Goal: Task Accomplishment & Management: Manage account settings

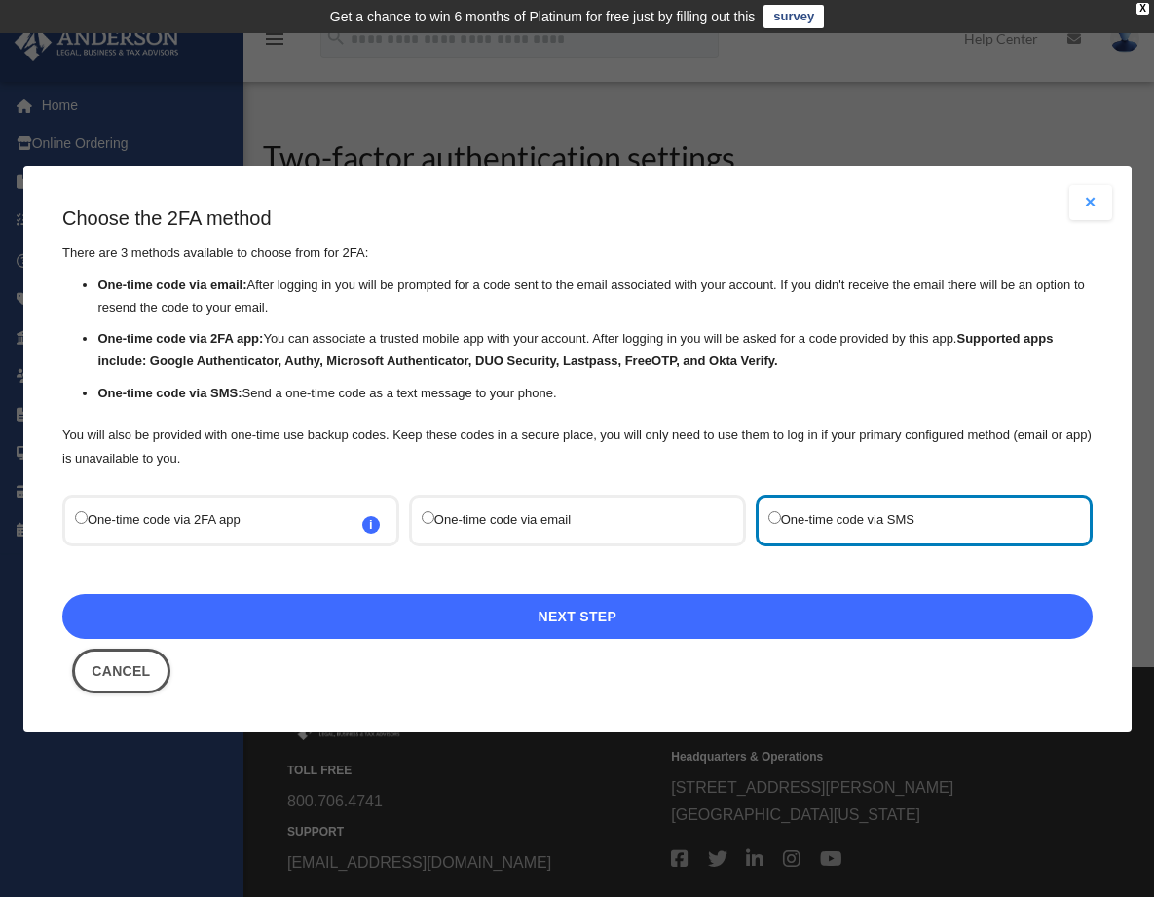
click at [619, 611] on link "Next Step" at bounding box center [577, 616] width 1031 height 45
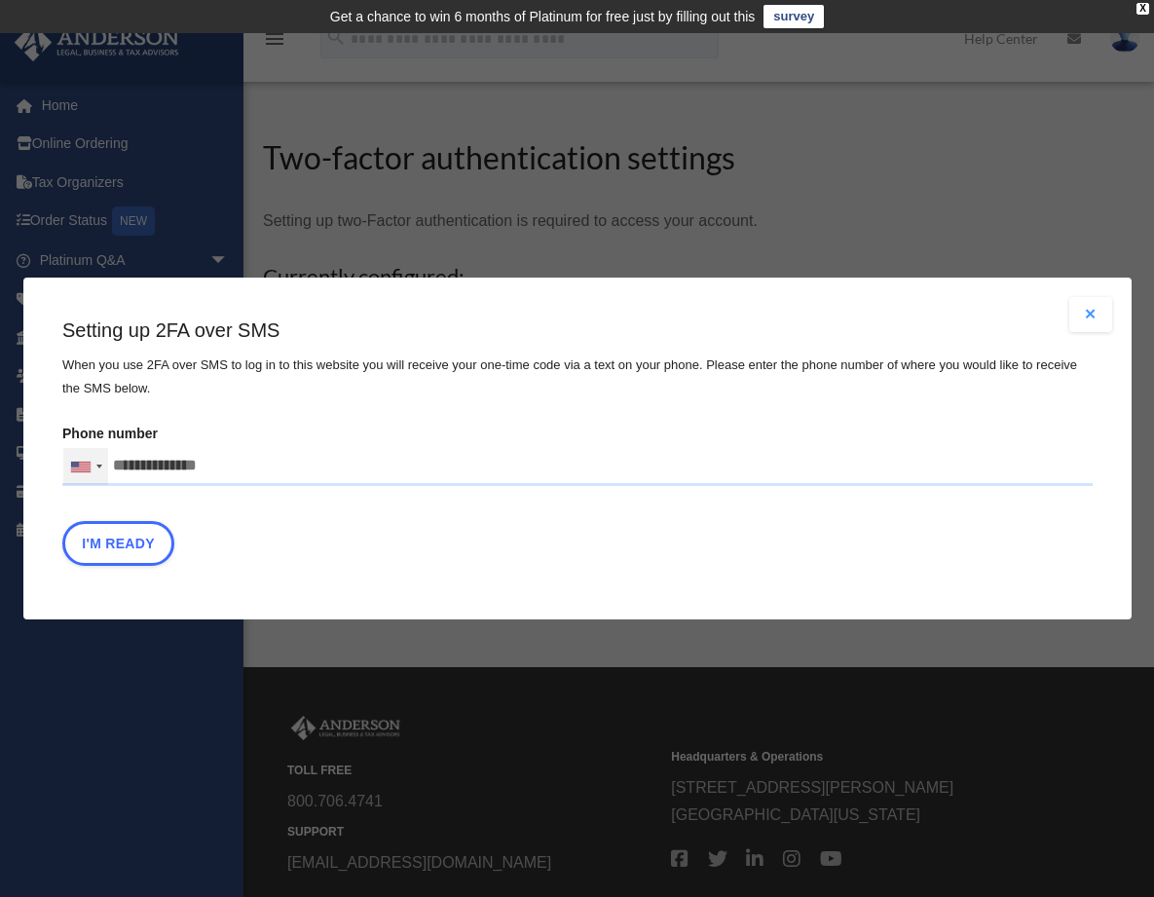
drag, startPoint x: 219, startPoint y: 469, endPoint x: 82, endPoint y: 457, distance: 137.8
click at [83, 457] on div "United States +1 United Kingdom +44 Afghanistan (‫افغانستان‬‎) +93 Albania (Shq…" at bounding box center [577, 466] width 1031 height 39
click at [0, 0] on input "text" at bounding box center [0, 0] width 0 height 0
drag, startPoint x: 113, startPoint y: 460, endPoint x: 225, endPoint y: 470, distance: 112.4
click at [225, 470] on input "Phone number United States +1 United Kingdom +44 Afghanistan (‫افغانستان‬‎) +93…" at bounding box center [577, 466] width 1031 height 39
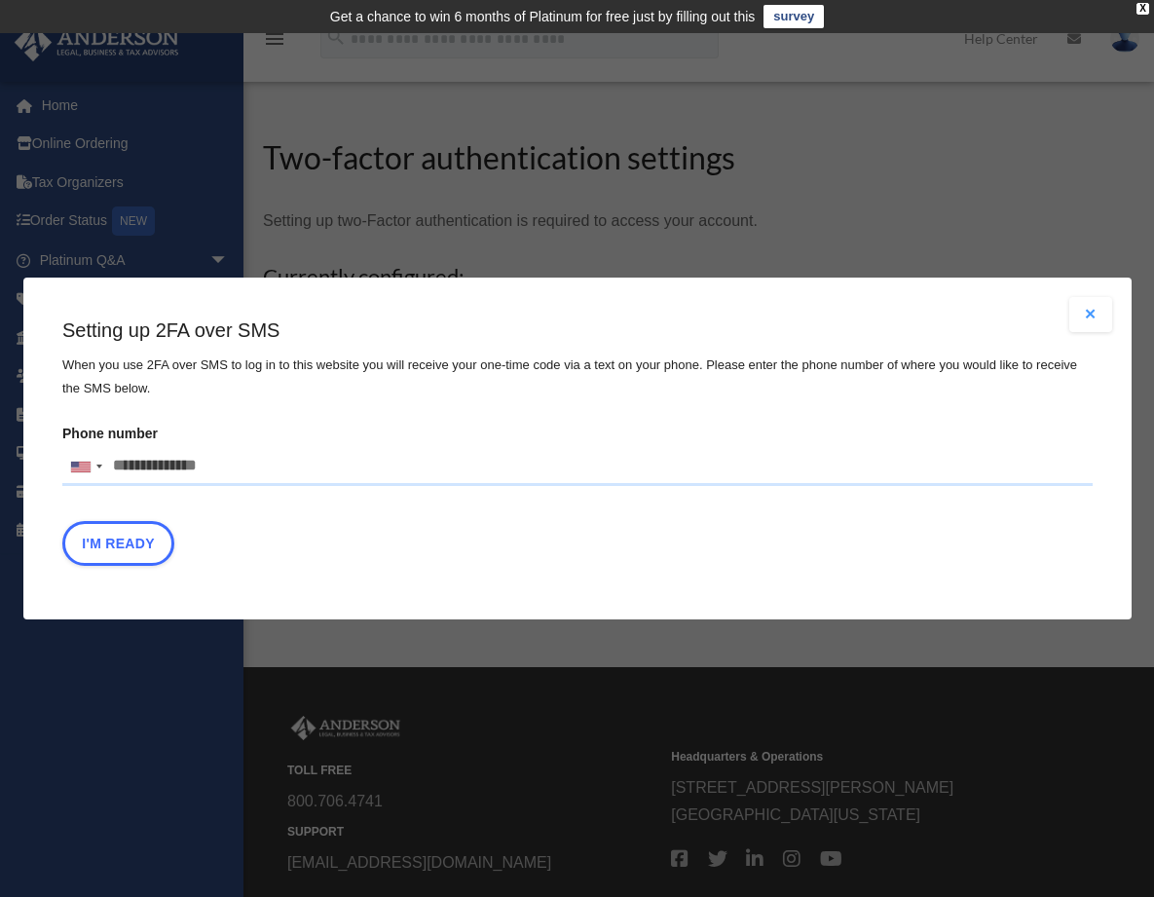
click at [225, 470] on input "Phone number United States +1 United Kingdom +44 Afghanistan (‫افغانستان‬‎) +93…" at bounding box center [577, 466] width 1031 height 39
click at [1095, 311] on button "Close modal" at bounding box center [1091, 314] width 43 height 35
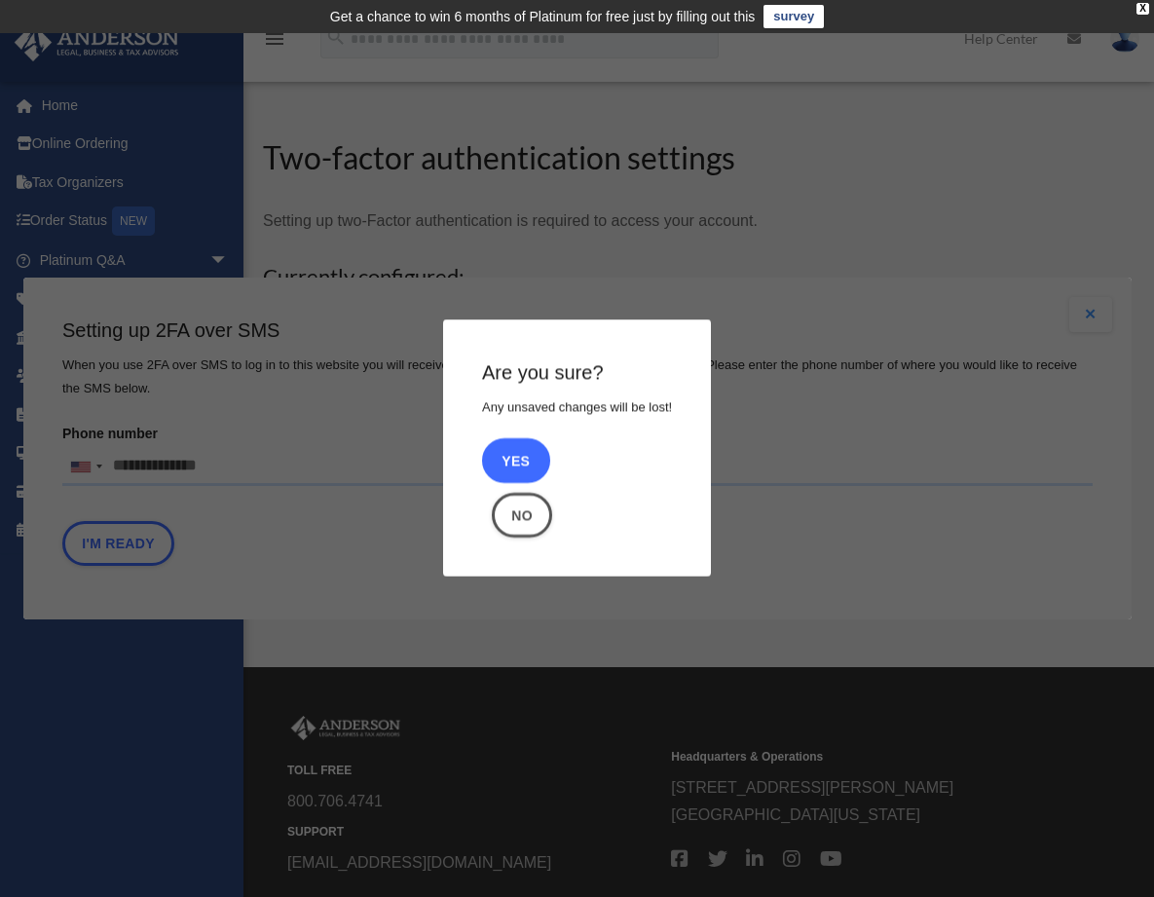
click at [525, 464] on button "Yes" at bounding box center [516, 461] width 68 height 45
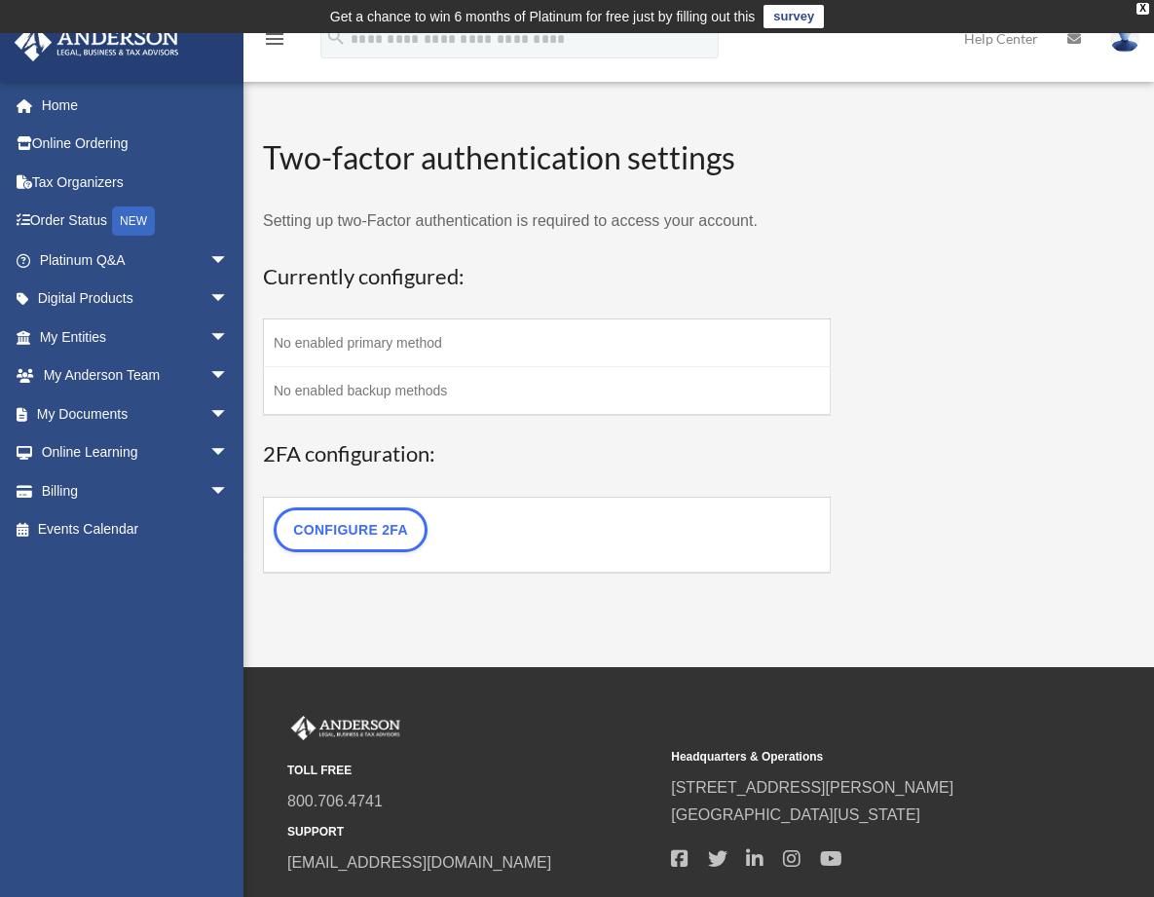
click at [406, 348] on td "No enabled primary method" at bounding box center [547, 344] width 567 height 48
click at [369, 385] on td "No enabled backup methods" at bounding box center [547, 391] width 567 height 49
click at [584, 354] on td "No enabled primary method" at bounding box center [547, 344] width 567 height 48
click at [99, 147] on link "Online Ordering" at bounding box center [136, 144] width 245 height 39
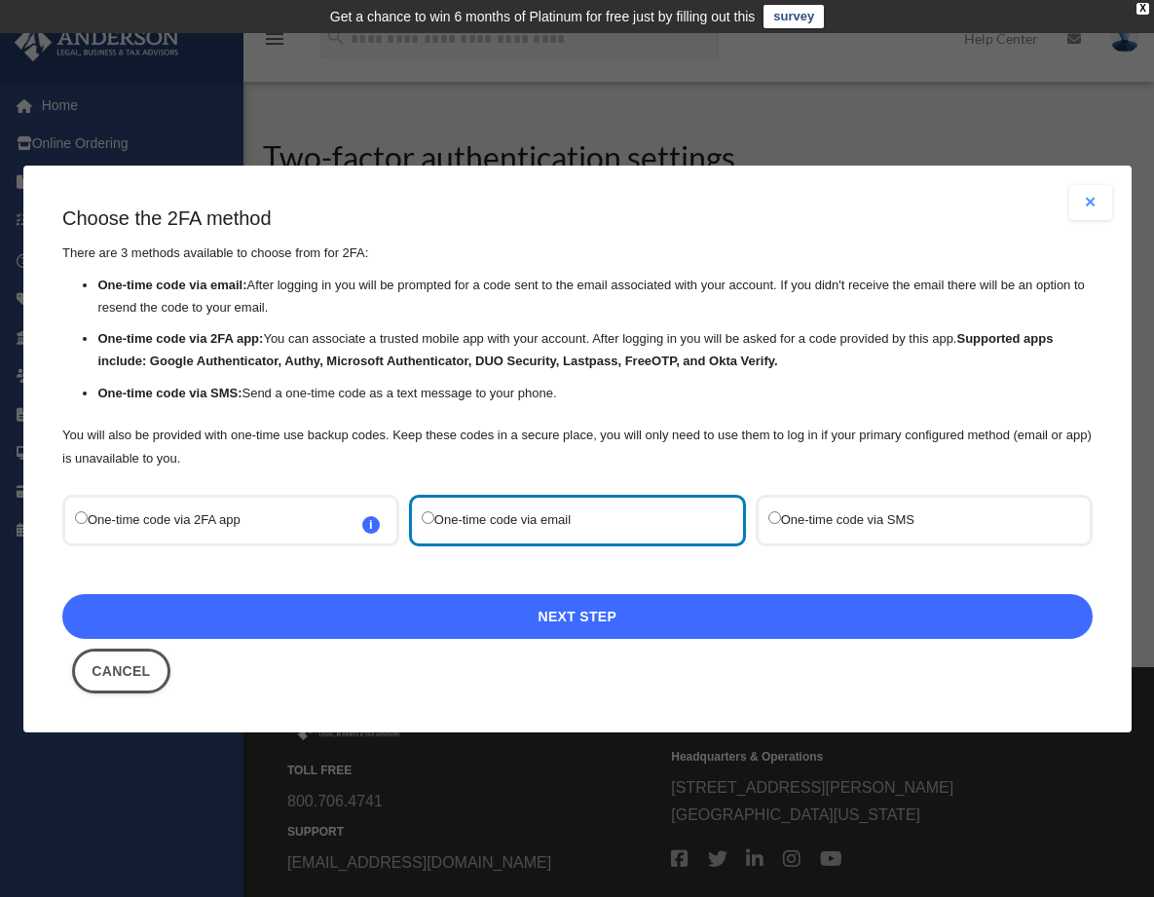
click at [586, 618] on link "Next Step" at bounding box center [577, 616] width 1031 height 45
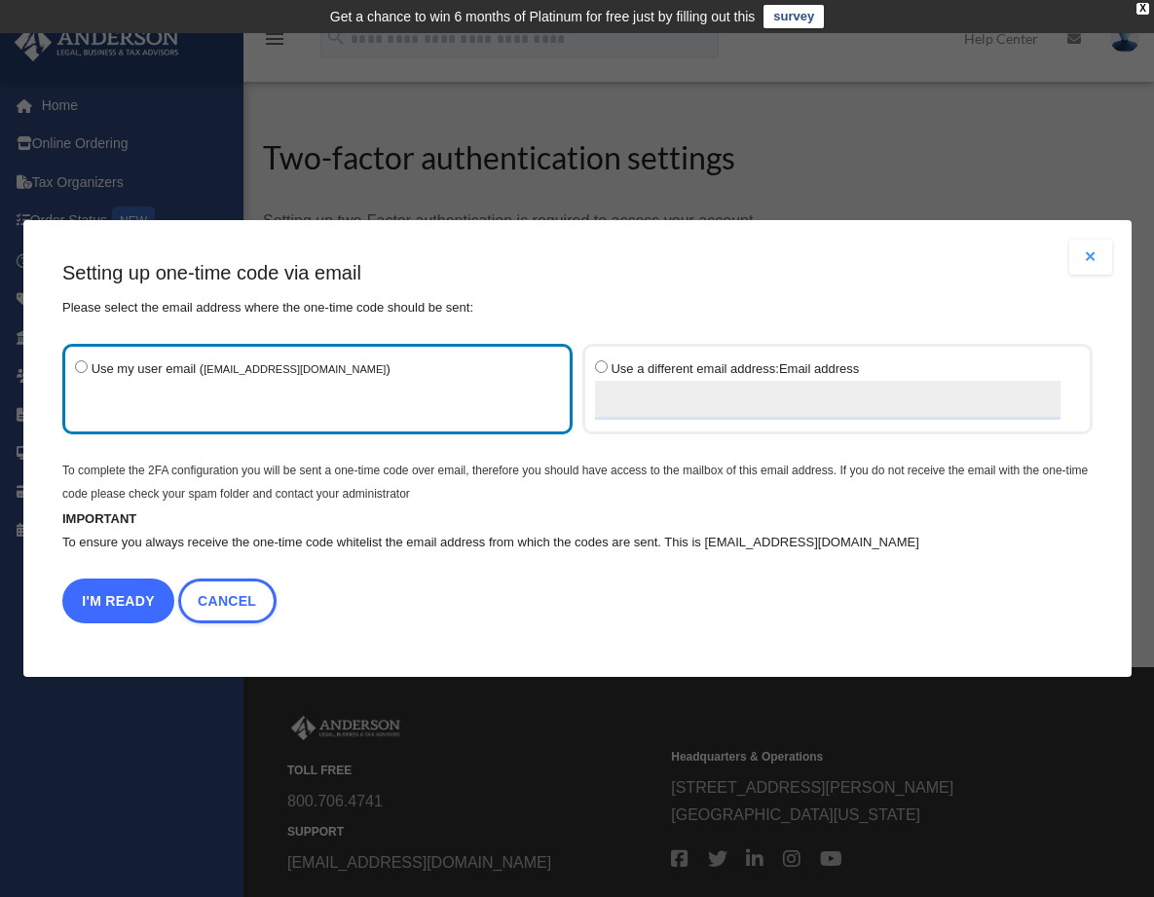
click at [120, 597] on button "I'm Ready" at bounding box center [118, 601] width 112 height 45
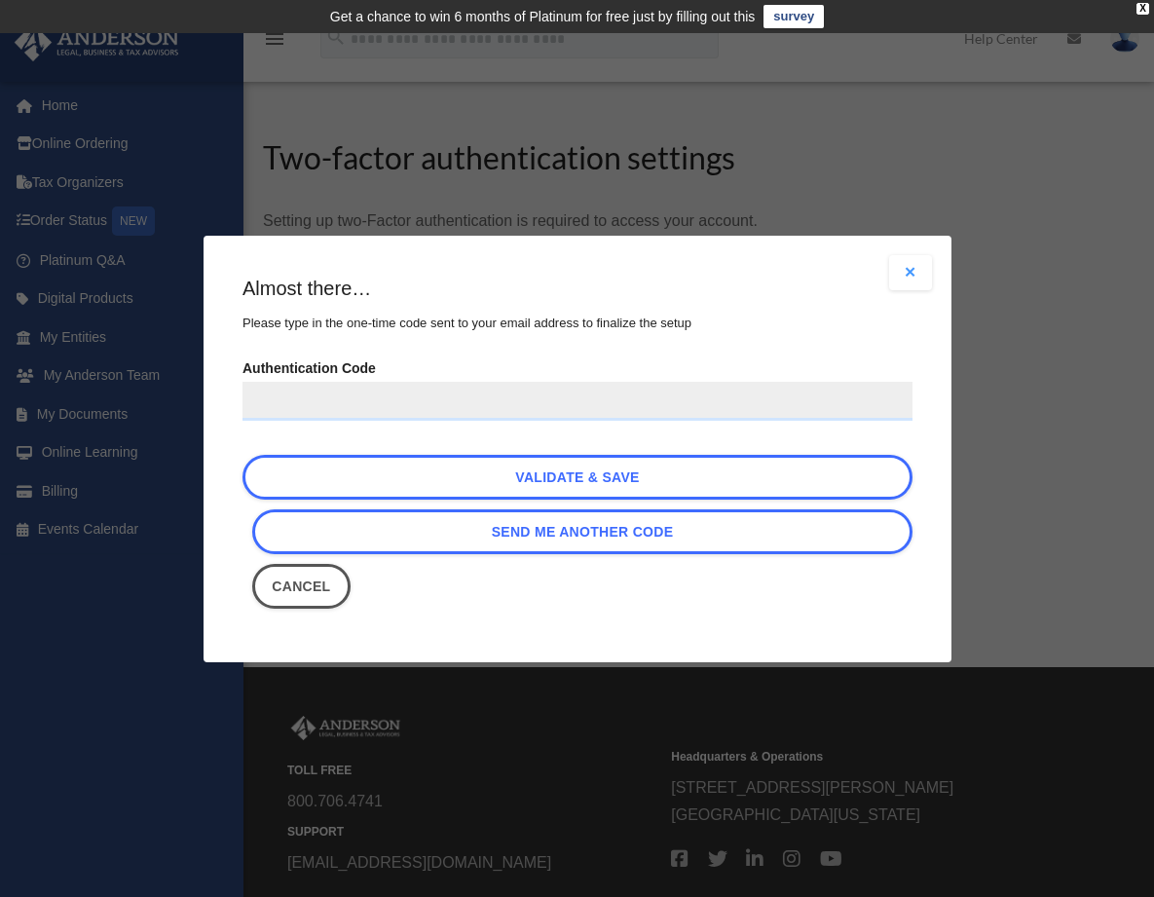
click at [336, 392] on input "Authentication Code" at bounding box center [578, 401] width 670 height 39
paste input "******"
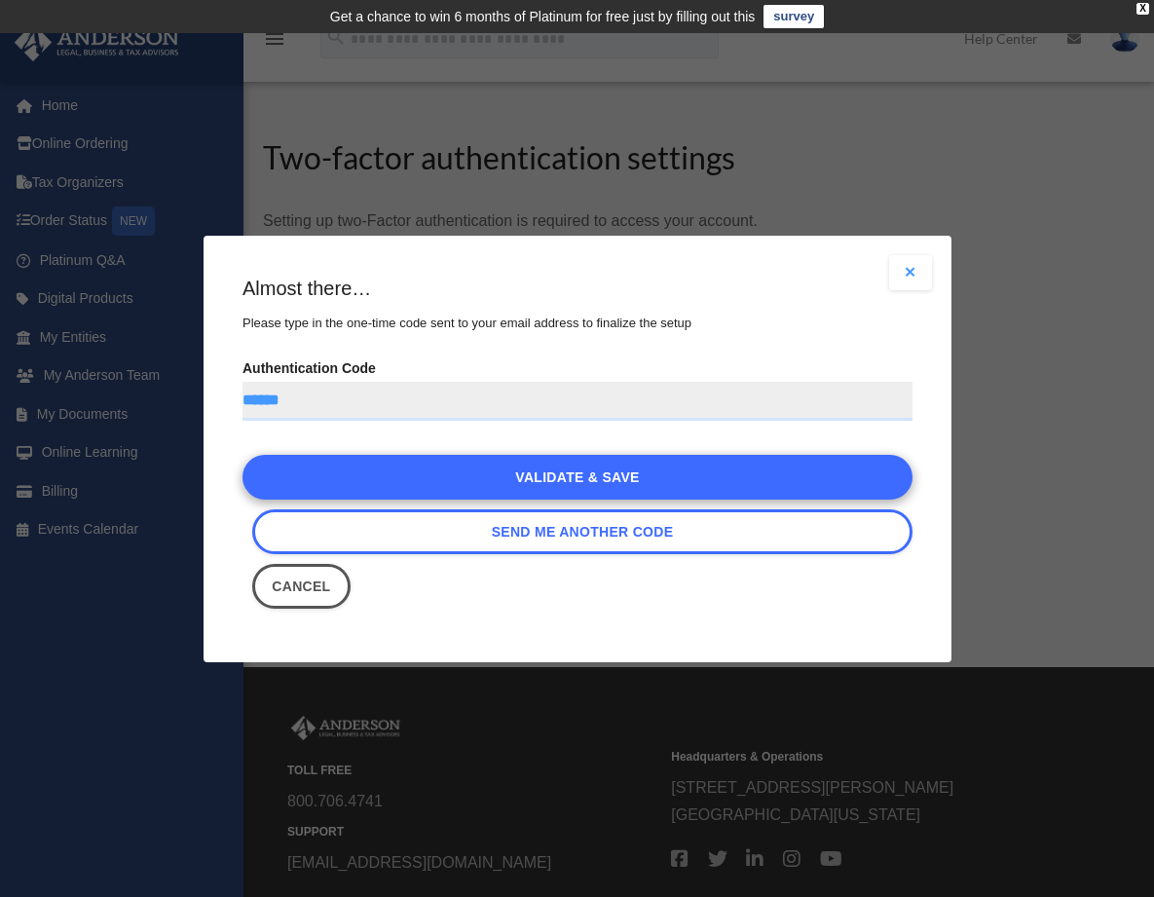
type input "******"
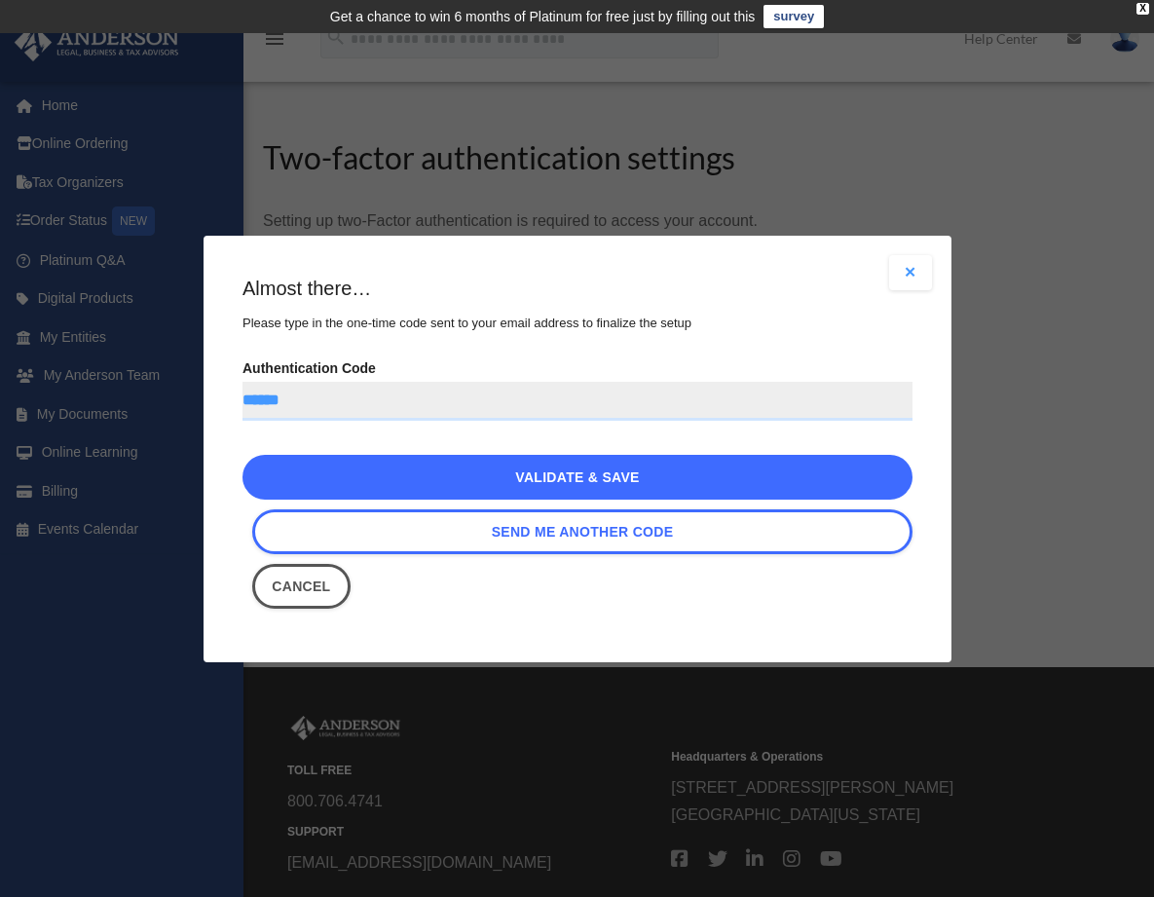
click at [545, 478] on link "Validate & Save" at bounding box center [578, 477] width 670 height 45
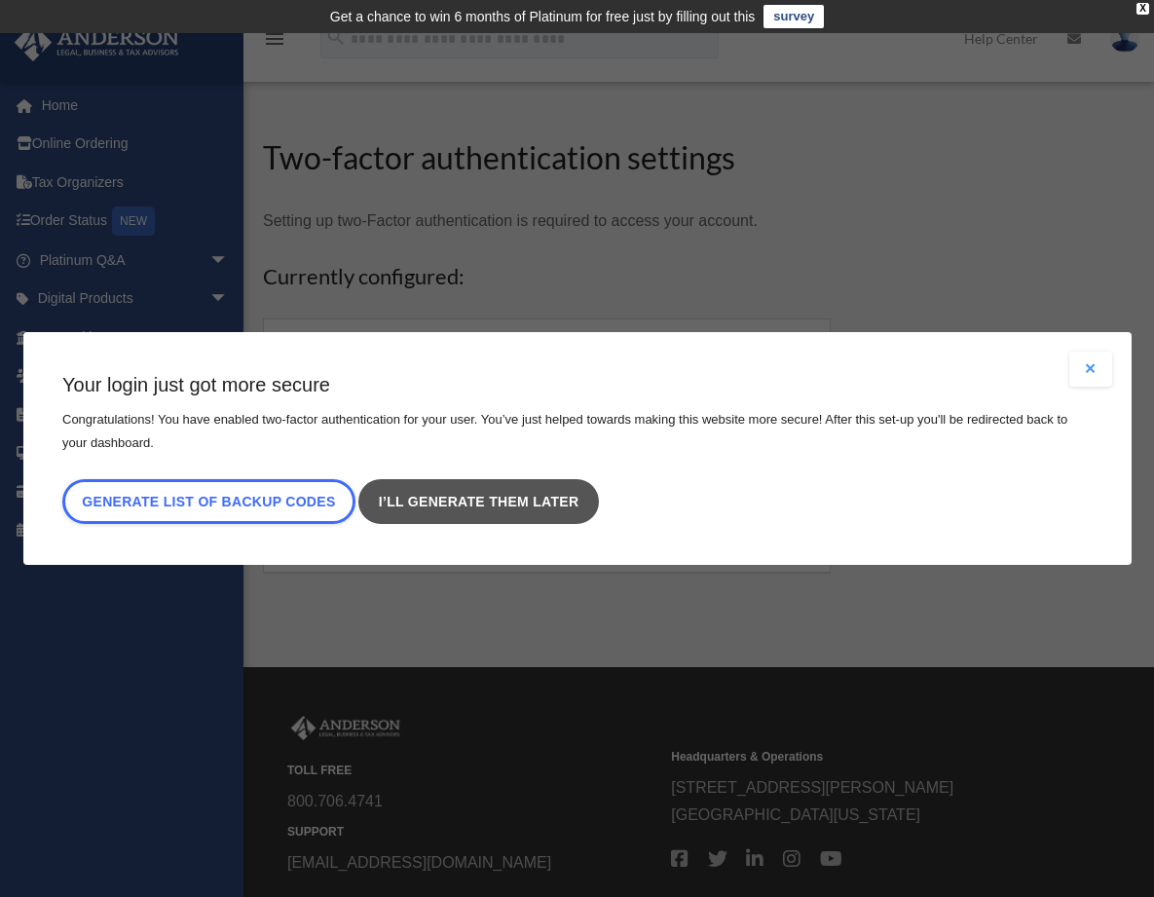
click at [439, 508] on link "I’ll generate them later" at bounding box center [478, 501] width 240 height 45
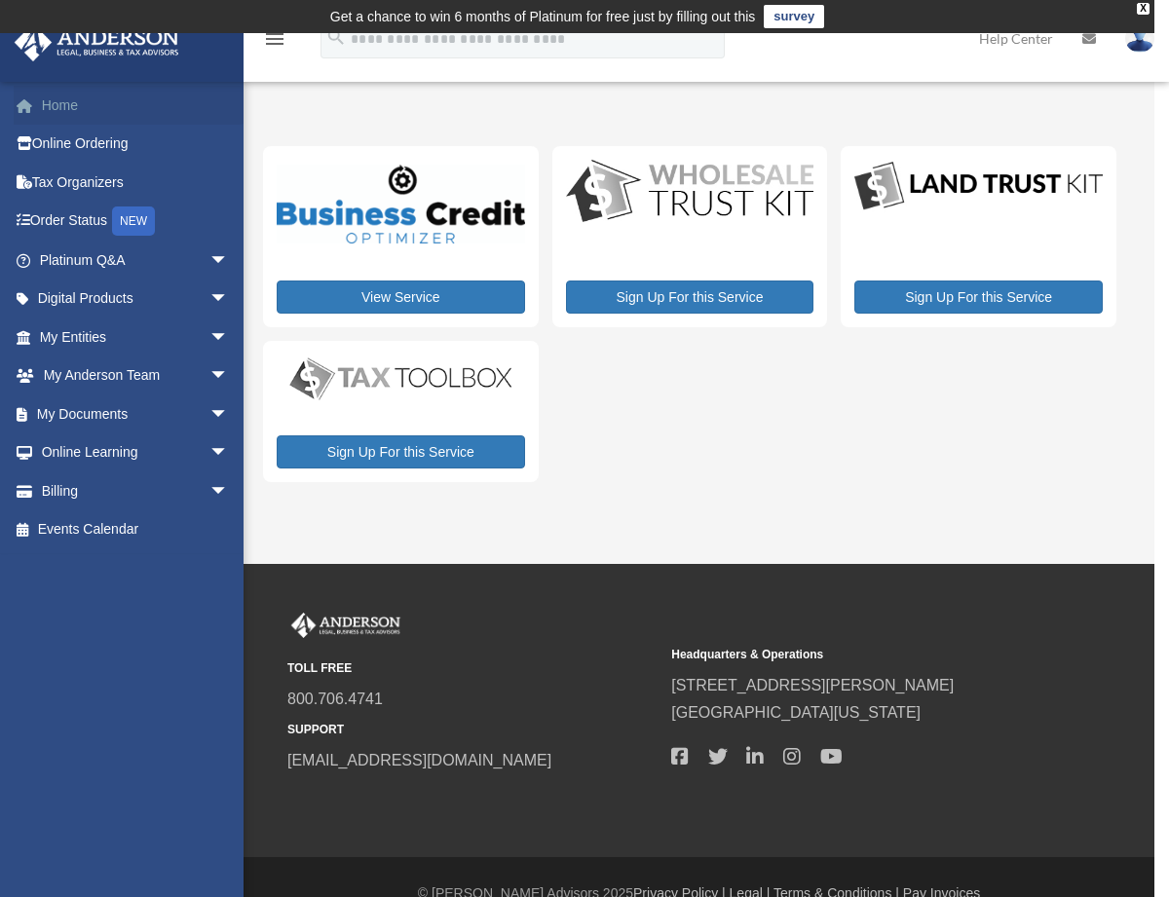
click at [64, 105] on link "Home" at bounding box center [136, 105] width 245 height 39
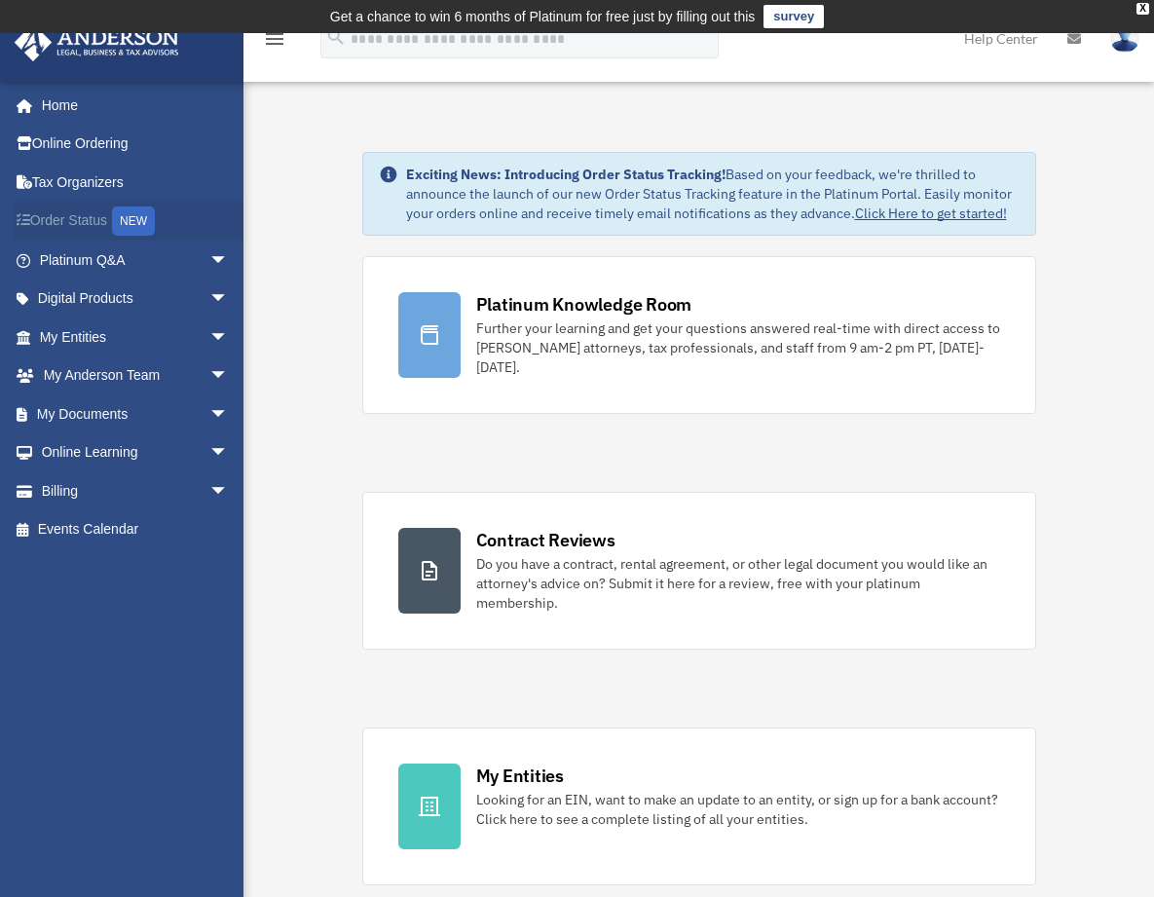
click at [108, 225] on link "Order Status NEW" at bounding box center [136, 222] width 245 height 40
click at [108, 224] on link "Order Status NEW" at bounding box center [136, 222] width 245 height 40
click at [119, 183] on link "Tax Organizers" at bounding box center [136, 182] width 245 height 39
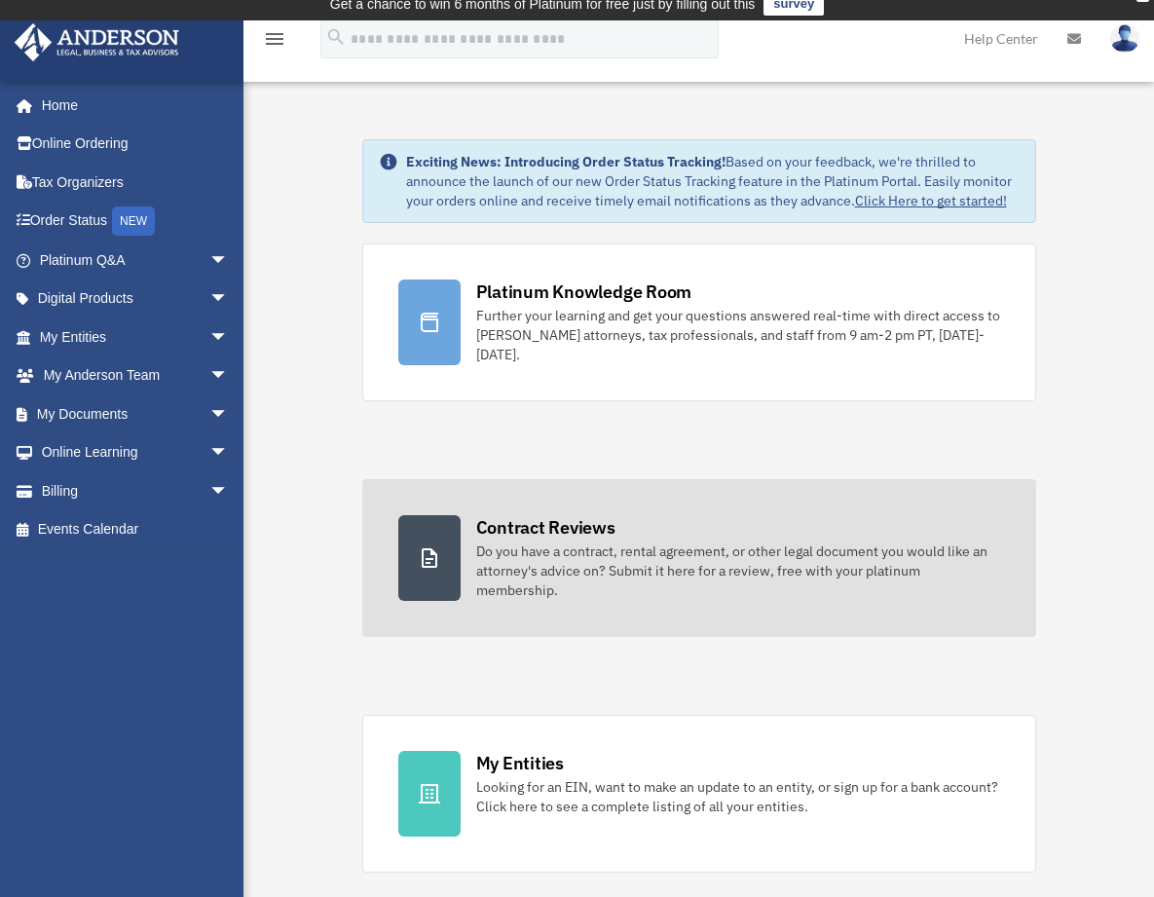
scroll to position [106, 0]
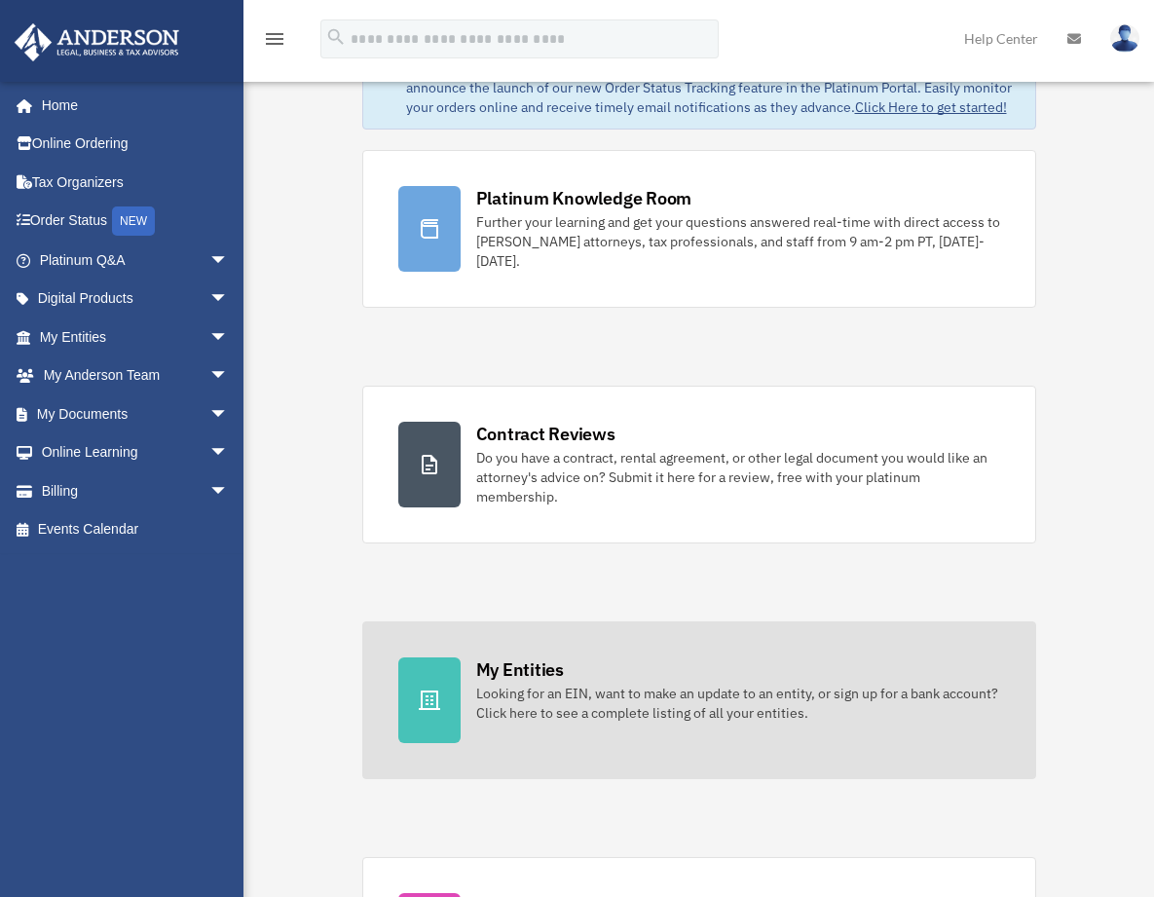
click at [555, 665] on div "My Entities" at bounding box center [520, 670] width 88 height 24
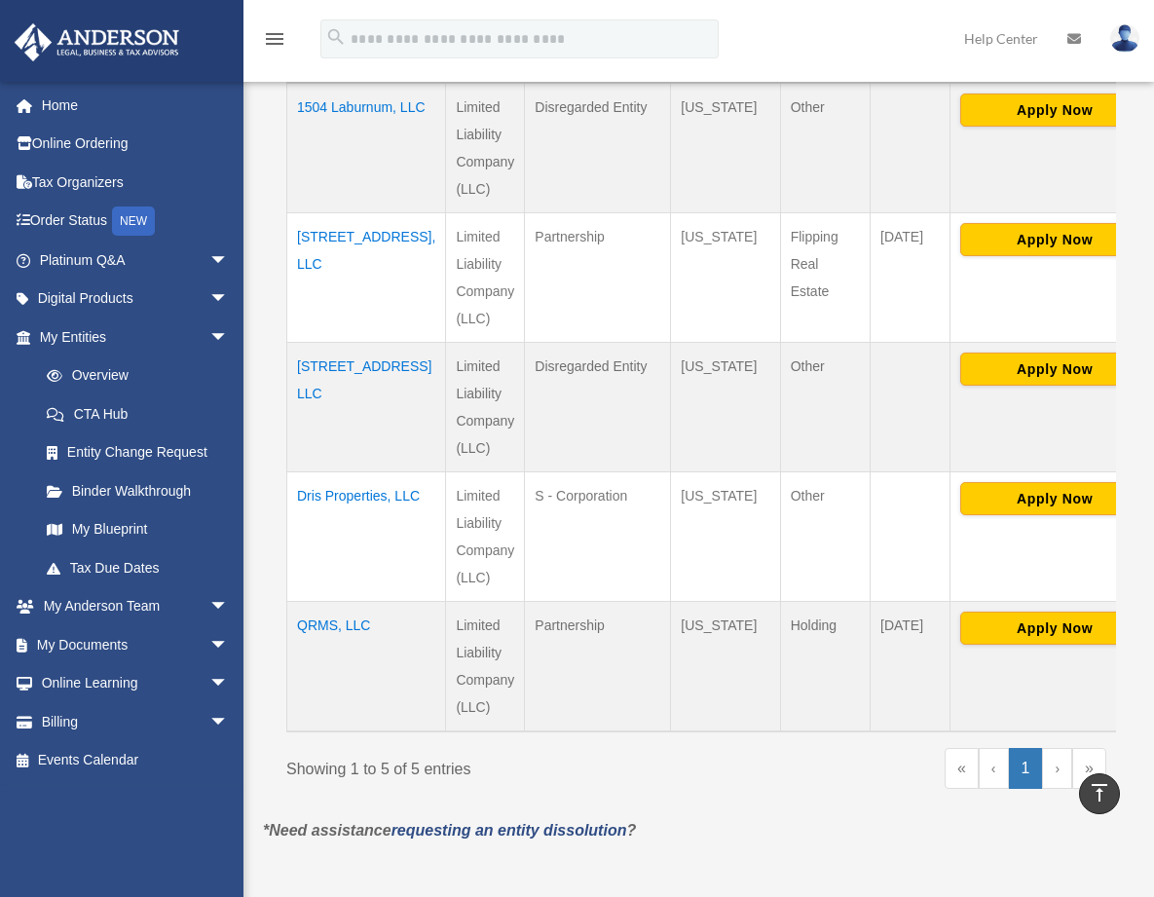
scroll to position [506, 0]
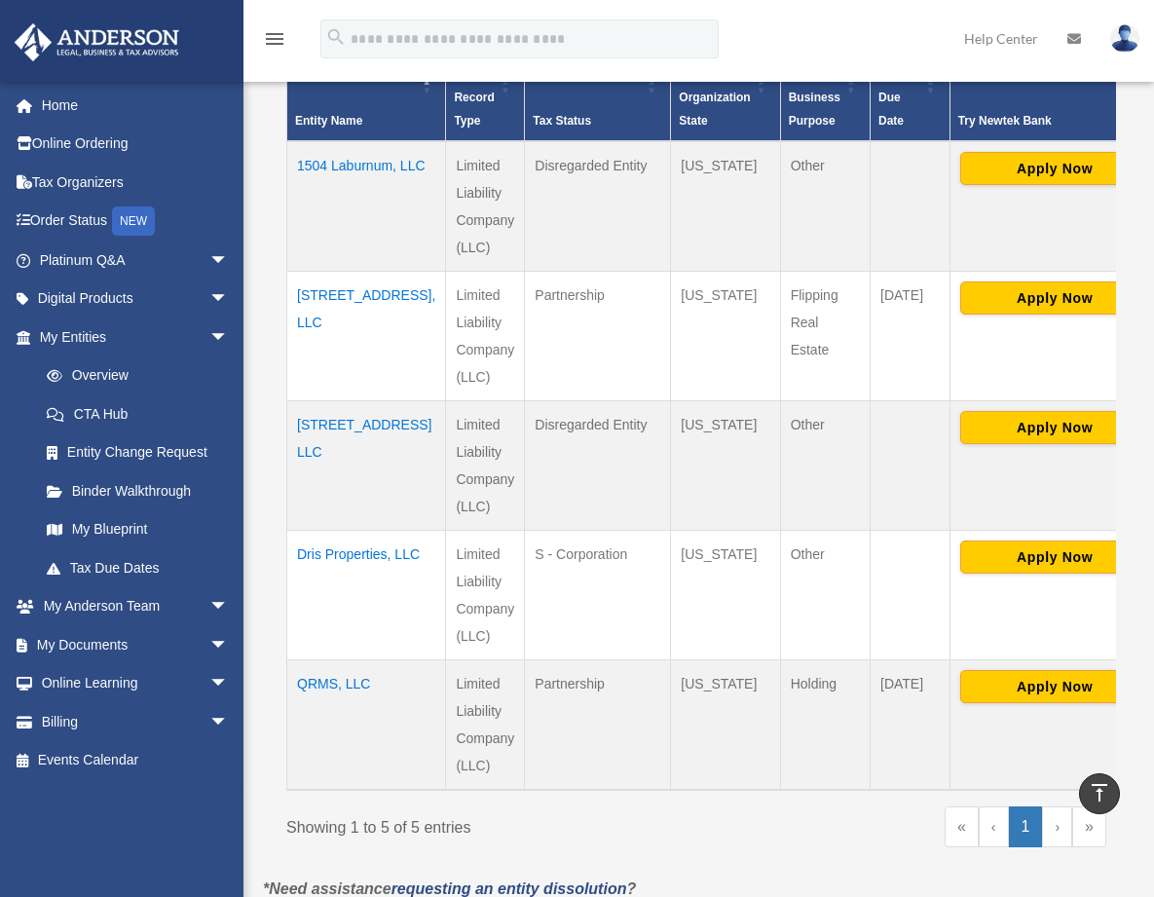
click at [321, 569] on td "Dris Properties, LLC" at bounding box center [366, 596] width 159 height 130
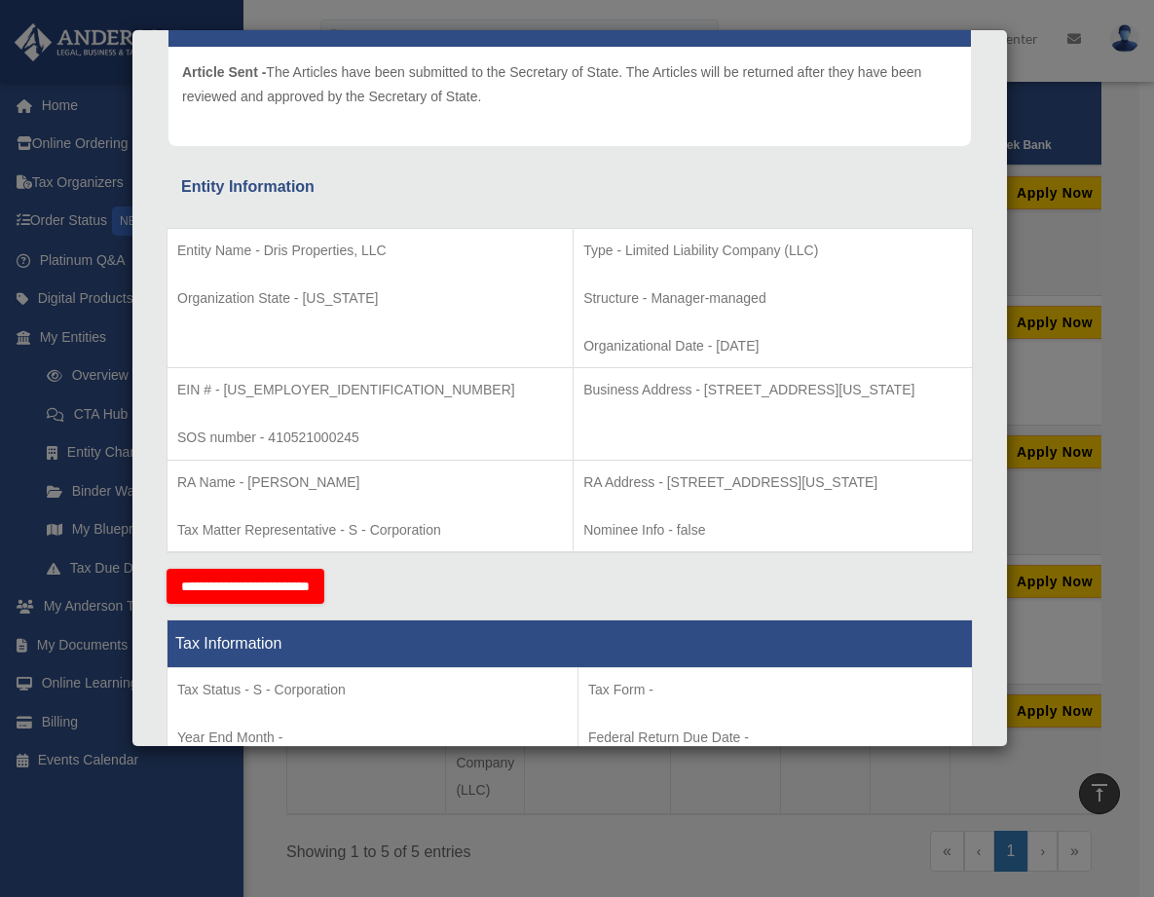
scroll to position [284, 0]
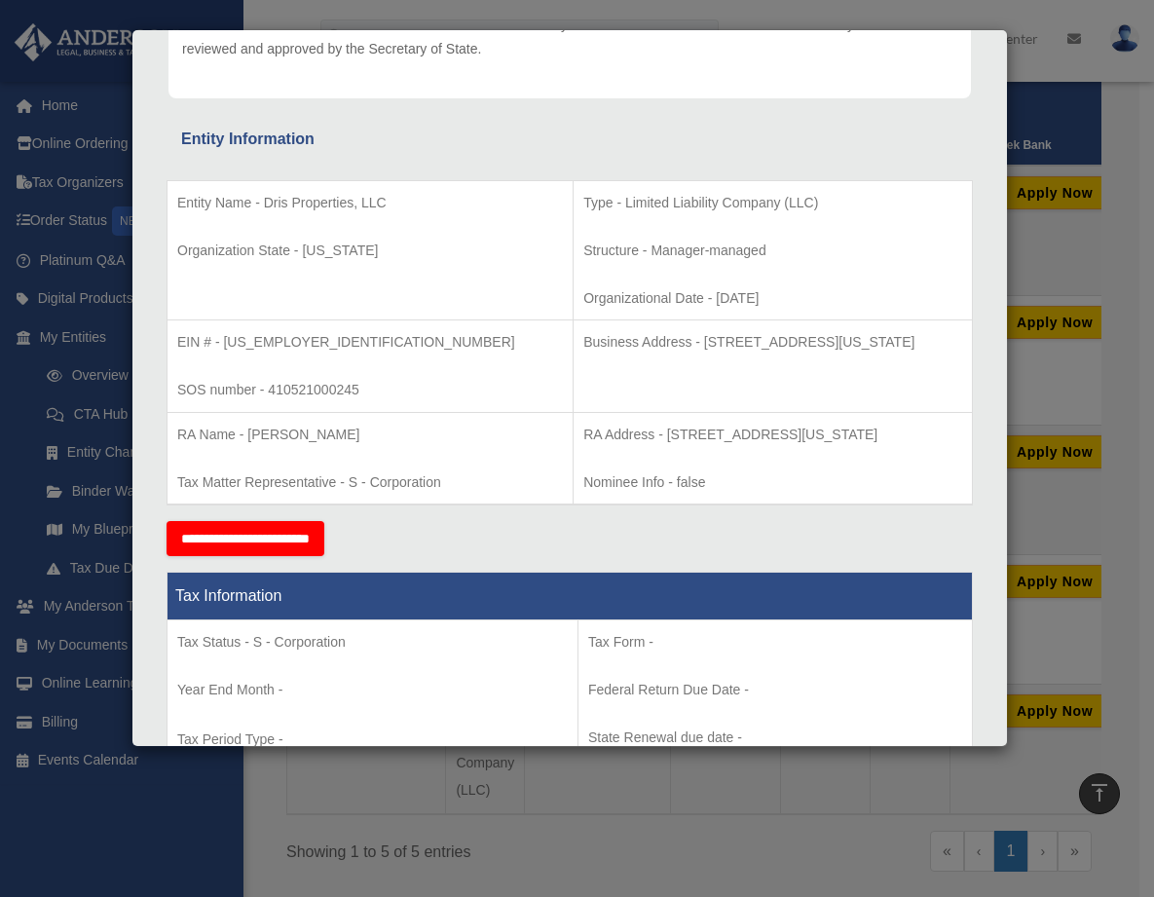
drag, startPoint x: 381, startPoint y: 442, endPoint x: 253, endPoint y: 442, distance: 127.6
click at [253, 442] on p "RA Name - Jacqueline Dris" at bounding box center [370, 435] width 386 height 24
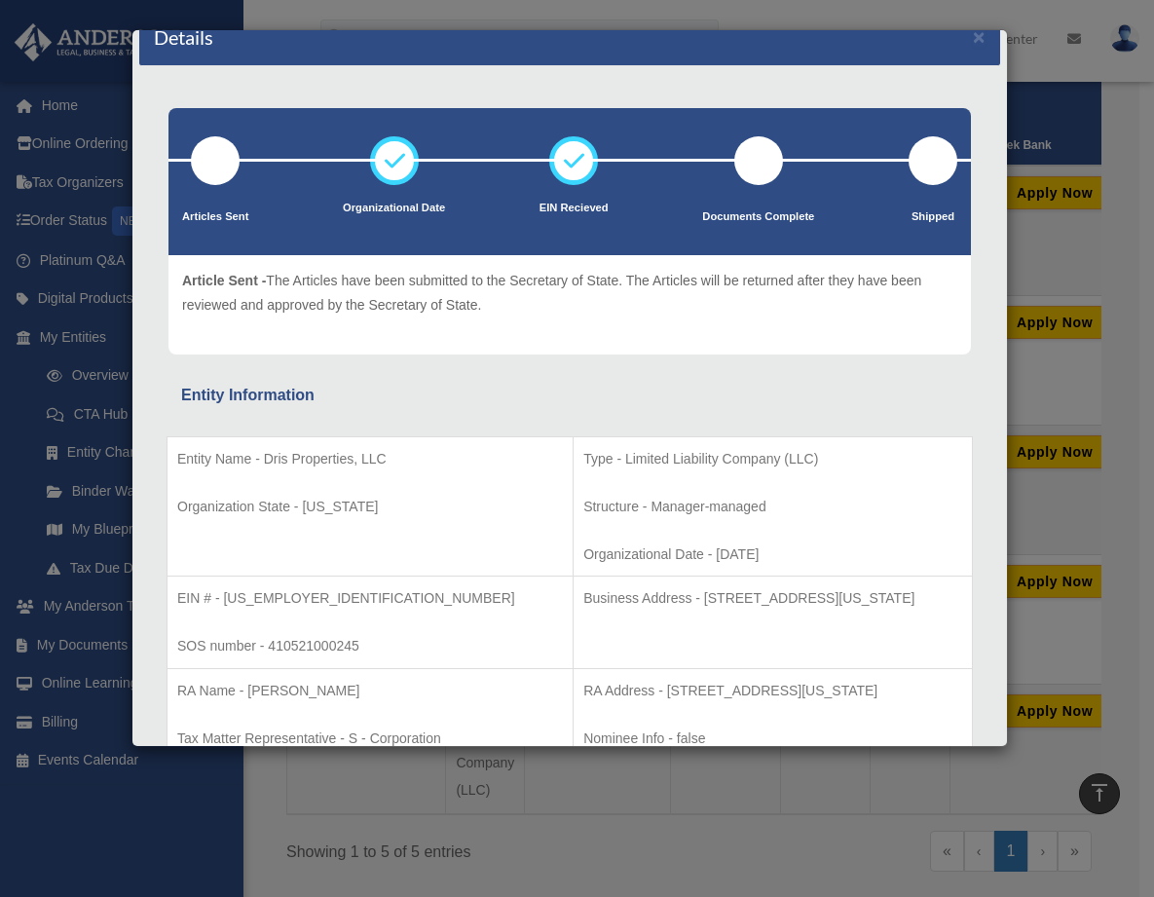
scroll to position [0, 0]
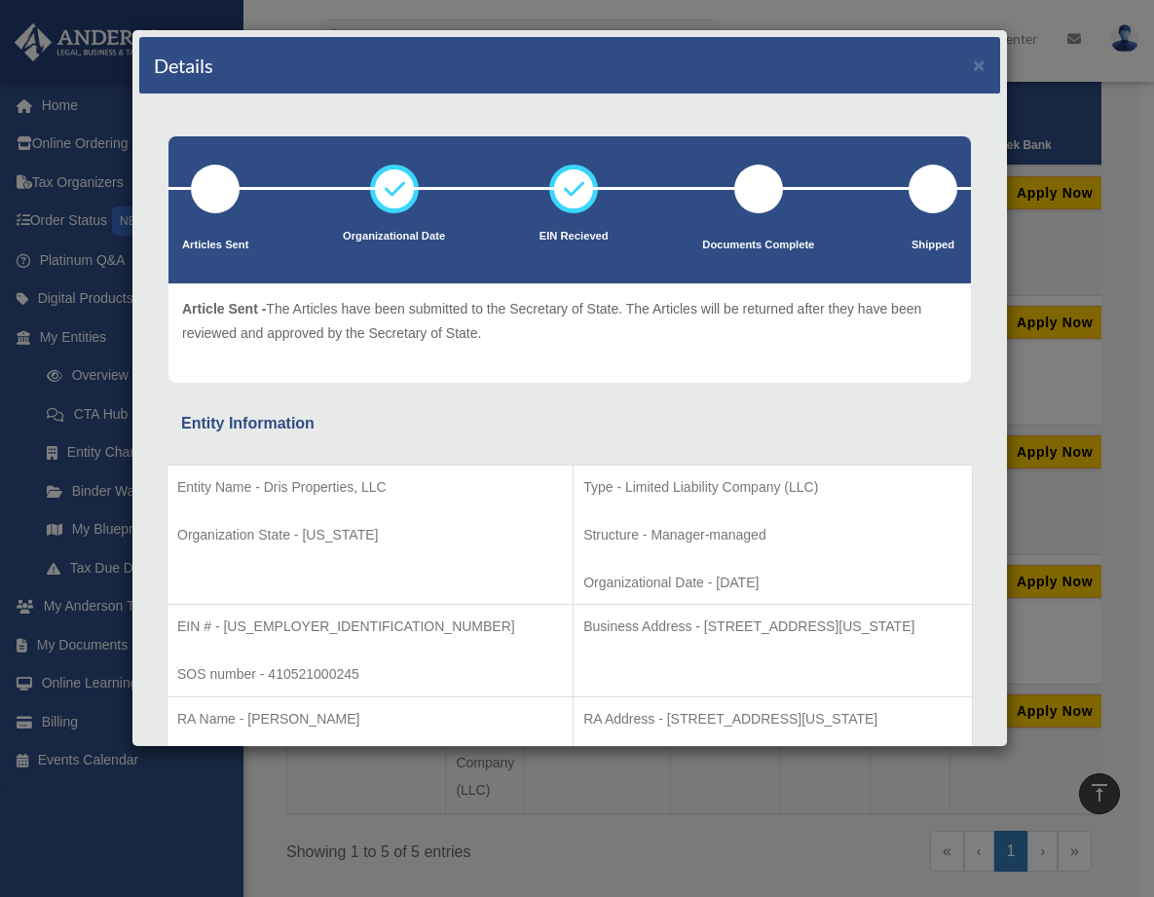
click at [356, 658] on td "EIN # - 83-3928961 SOS number - 410521000245" at bounding box center [371, 651] width 406 height 93
click at [973, 61] on button "×" at bounding box center [979, 65] width 13 height 20
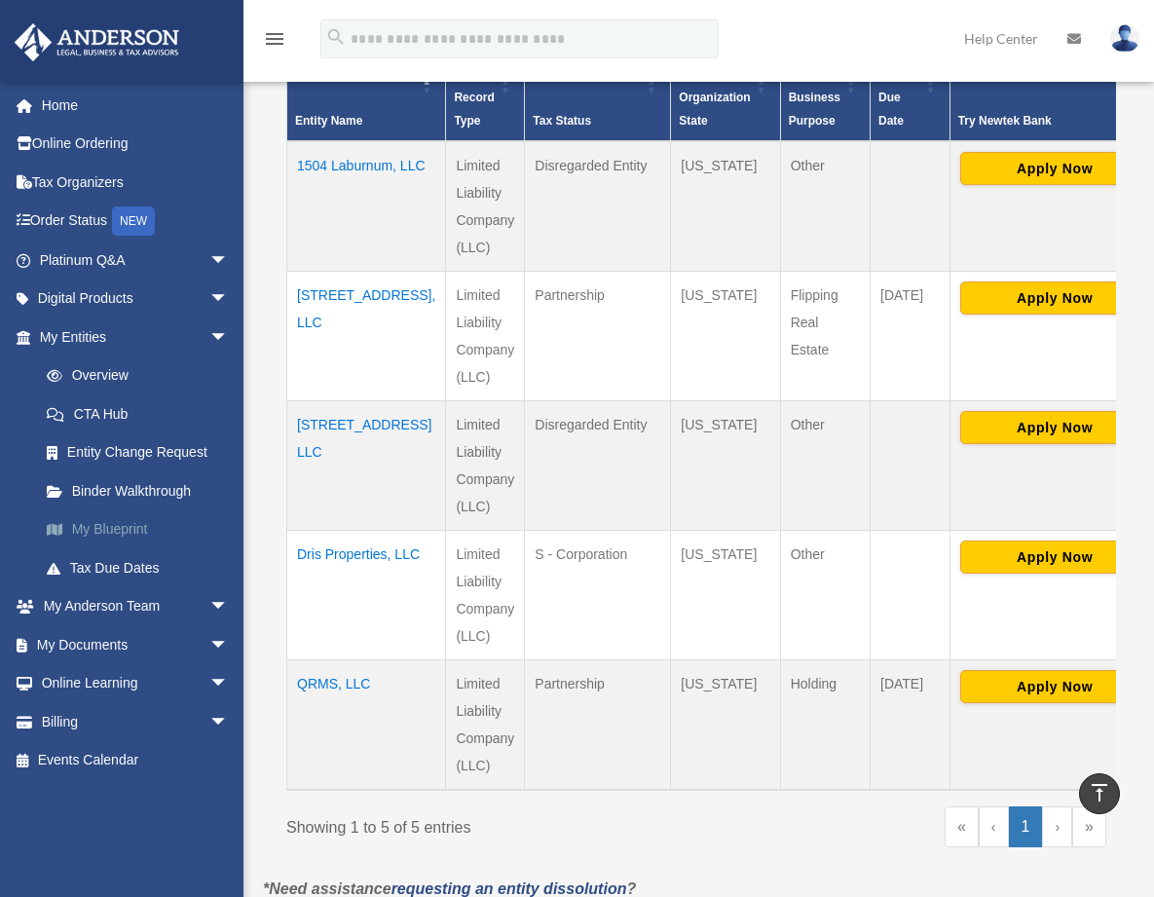
click at [119, 533] on link "My Blueprint" at bounding box center [142, 529] width 231 height 39
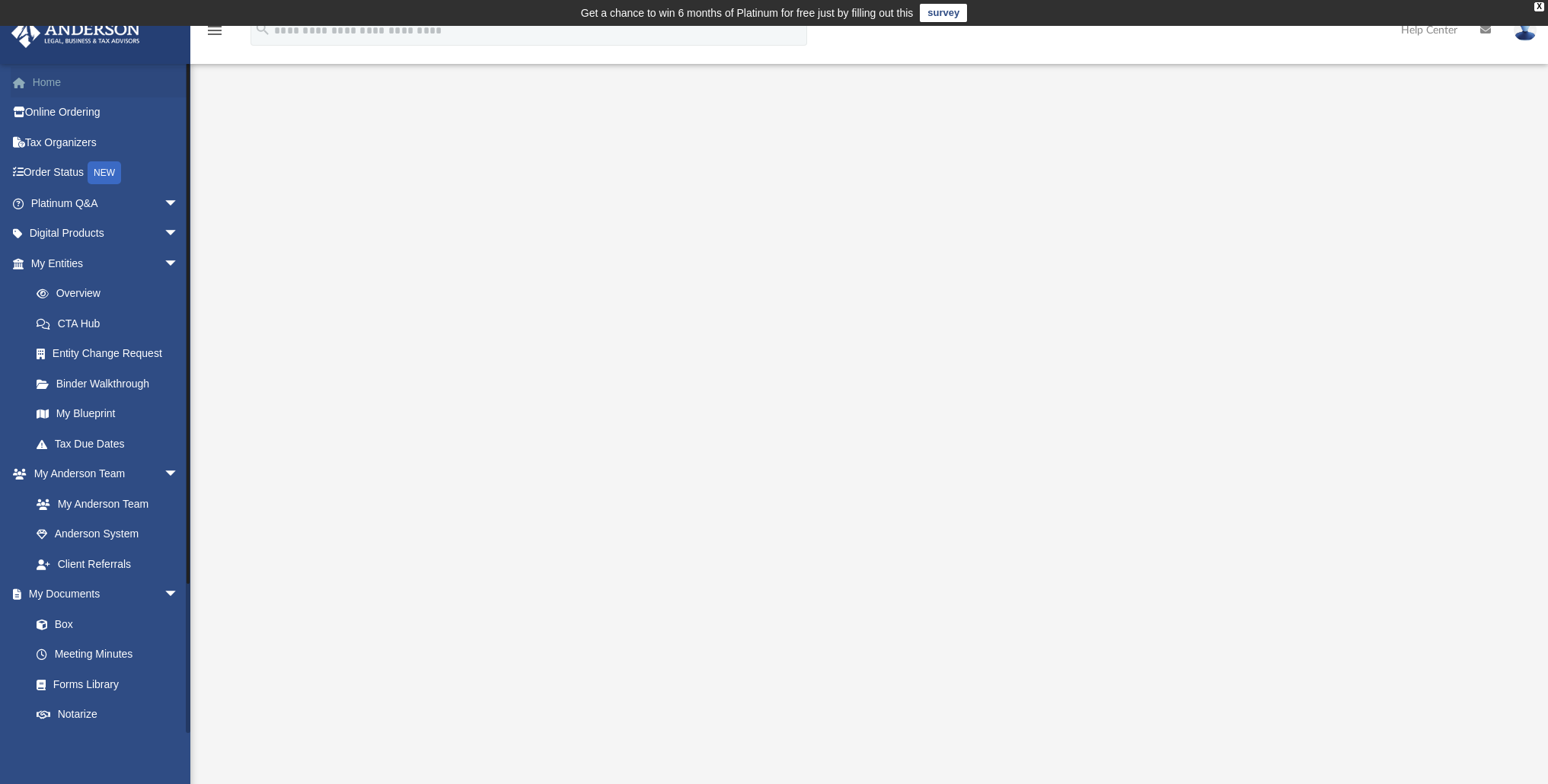
click at [55, 84] on link "Home" at bounding box center [106, 82] width 192 height 30
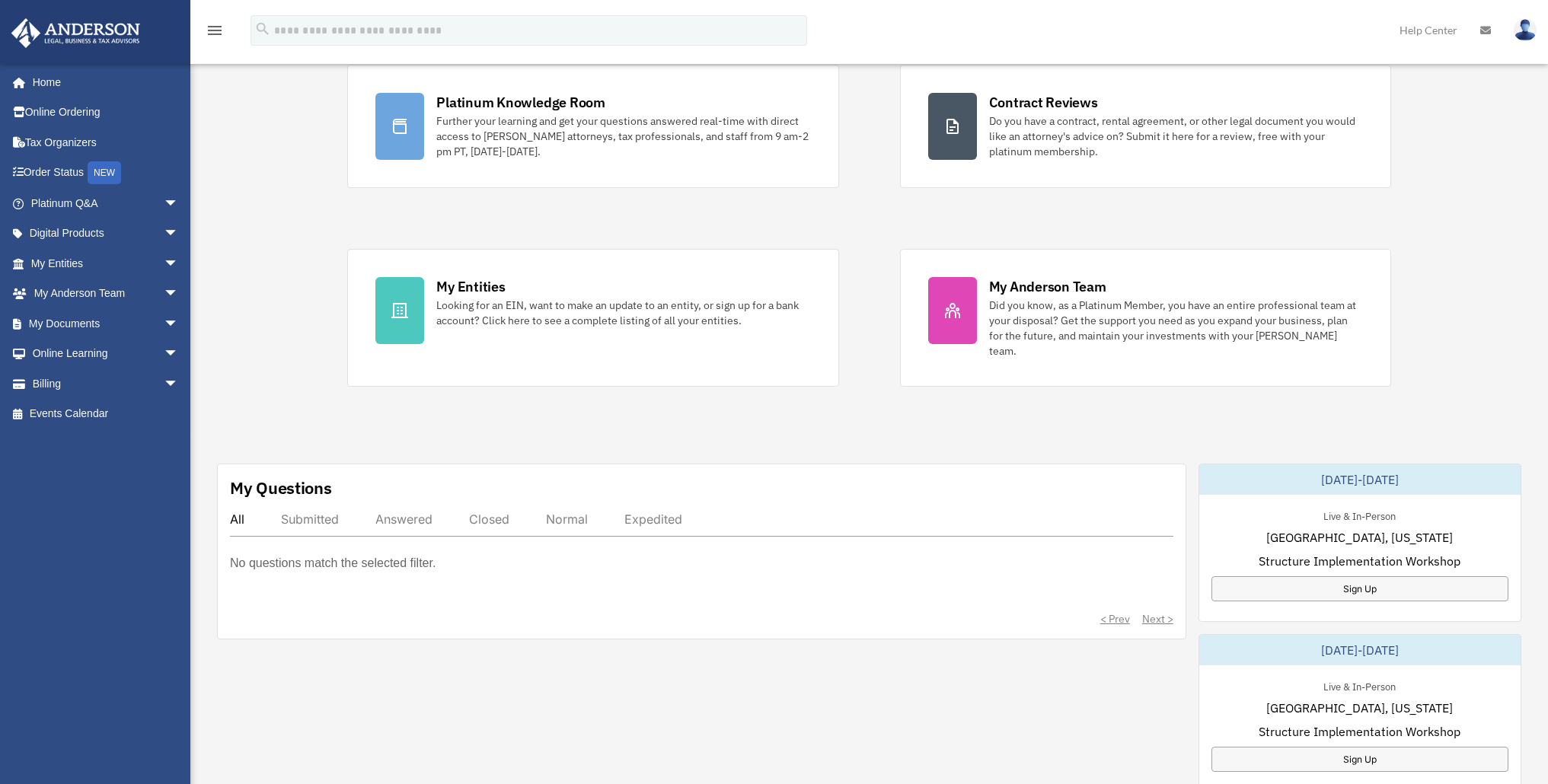
scroll to position [284, 0]
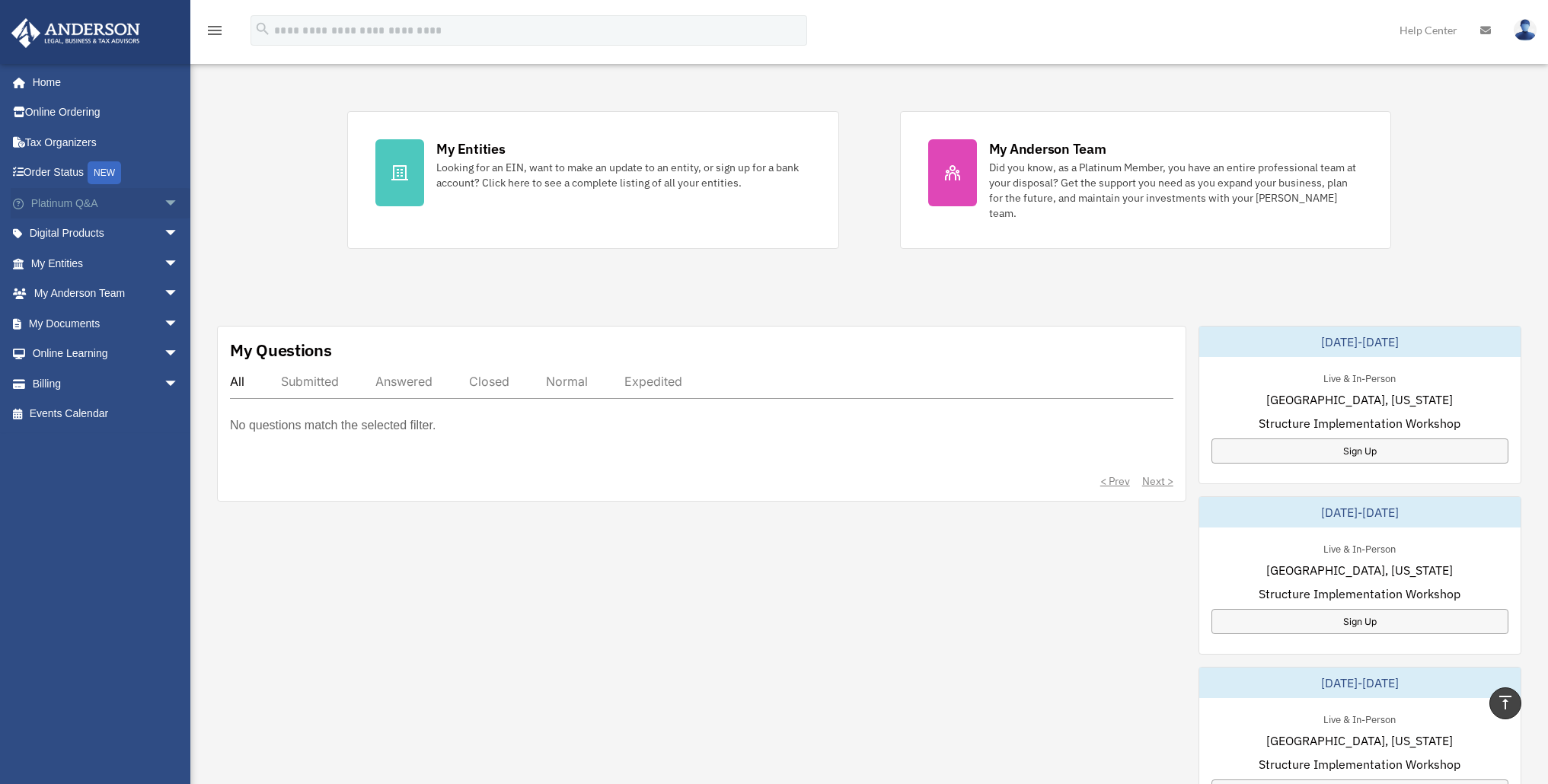
click at [163, 204] on span "arrow_drop_down" at bounding box center [178, 204] width 30 height 31
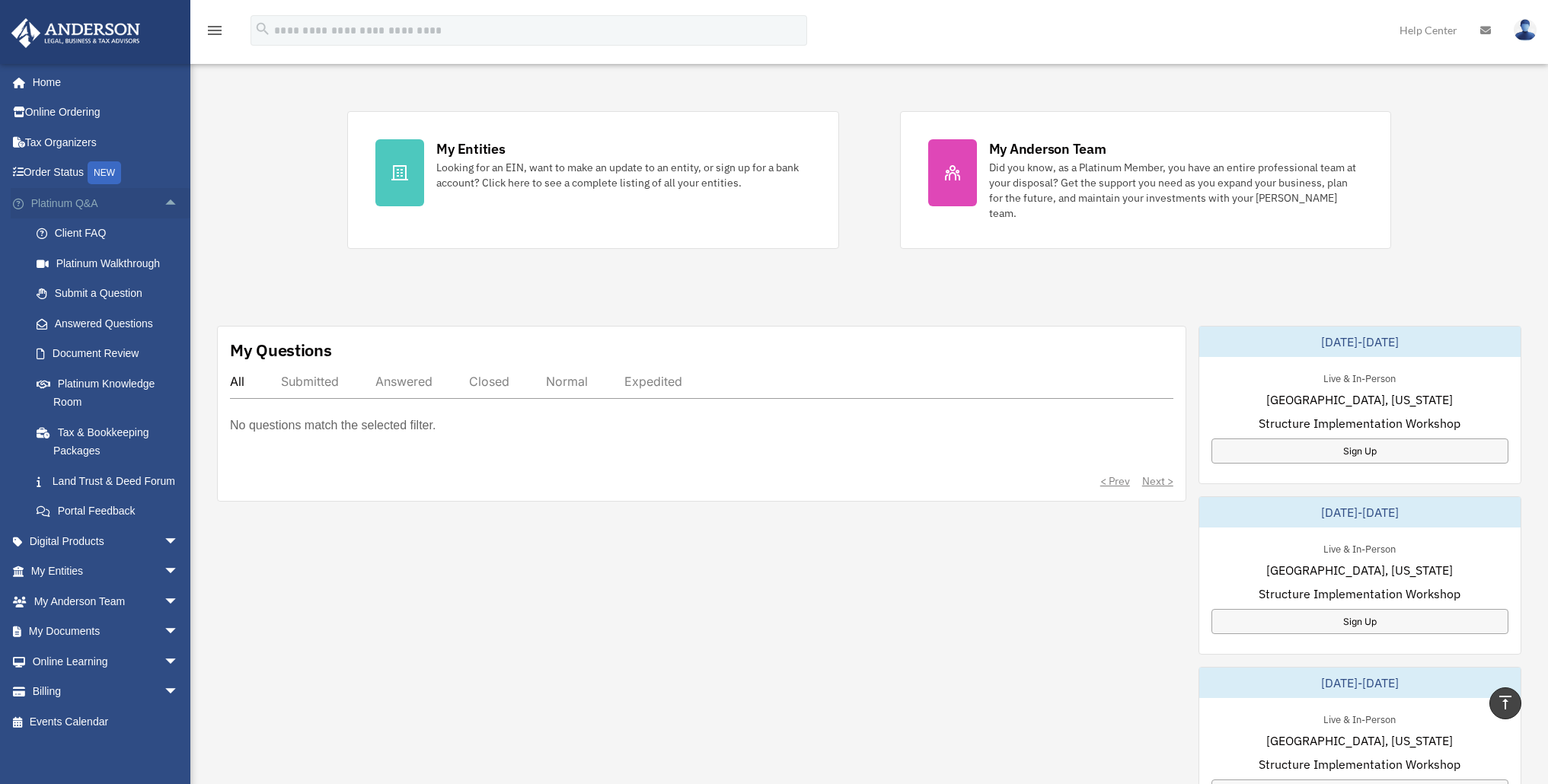
click at [163, 195] on span "arrow_drop_up" at bounding box center [178, 204] width 30 height 31
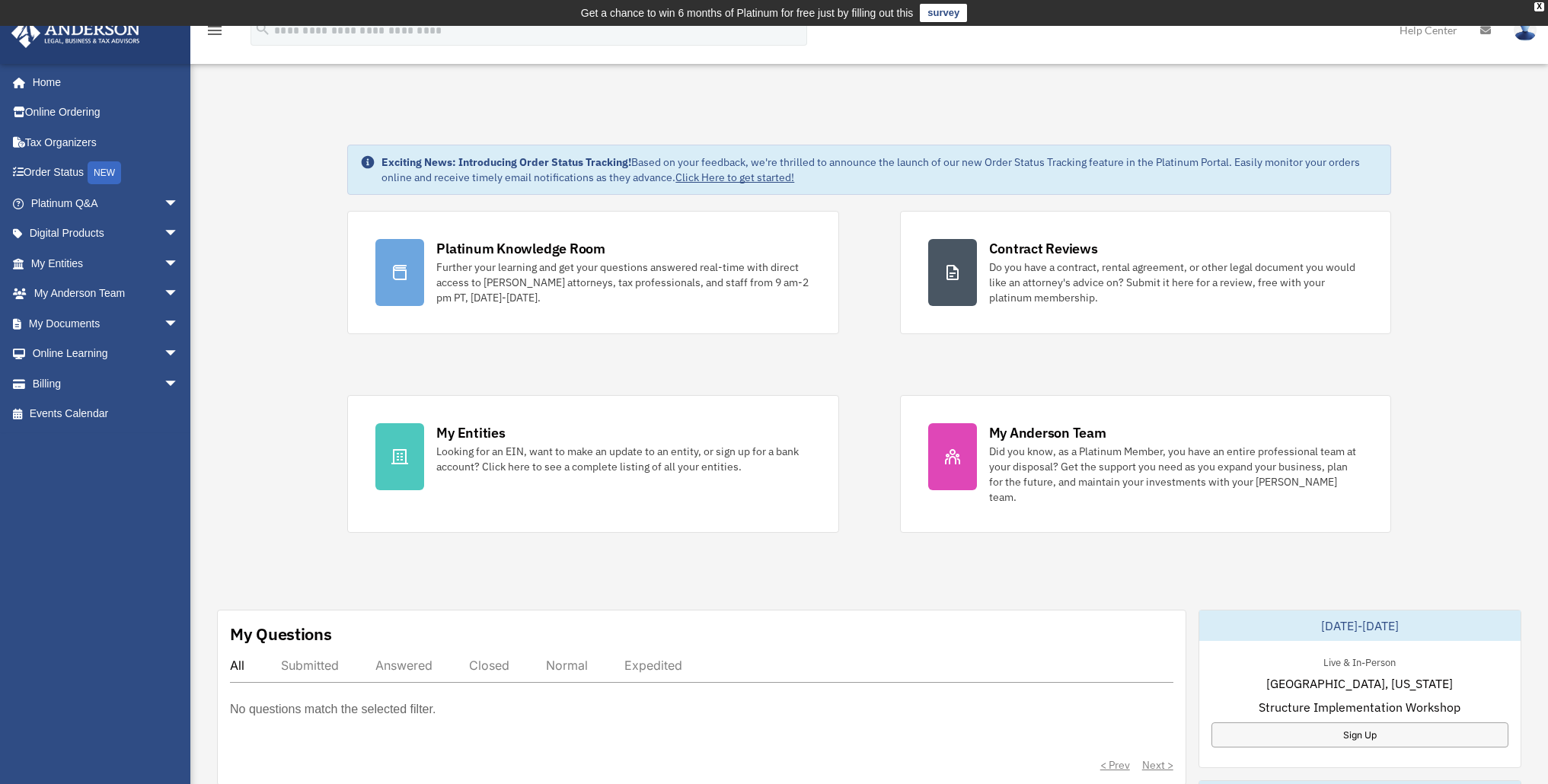
scroll to position [0, 0]
